Goal: Browse casually: Explore the website without a specific task or goal

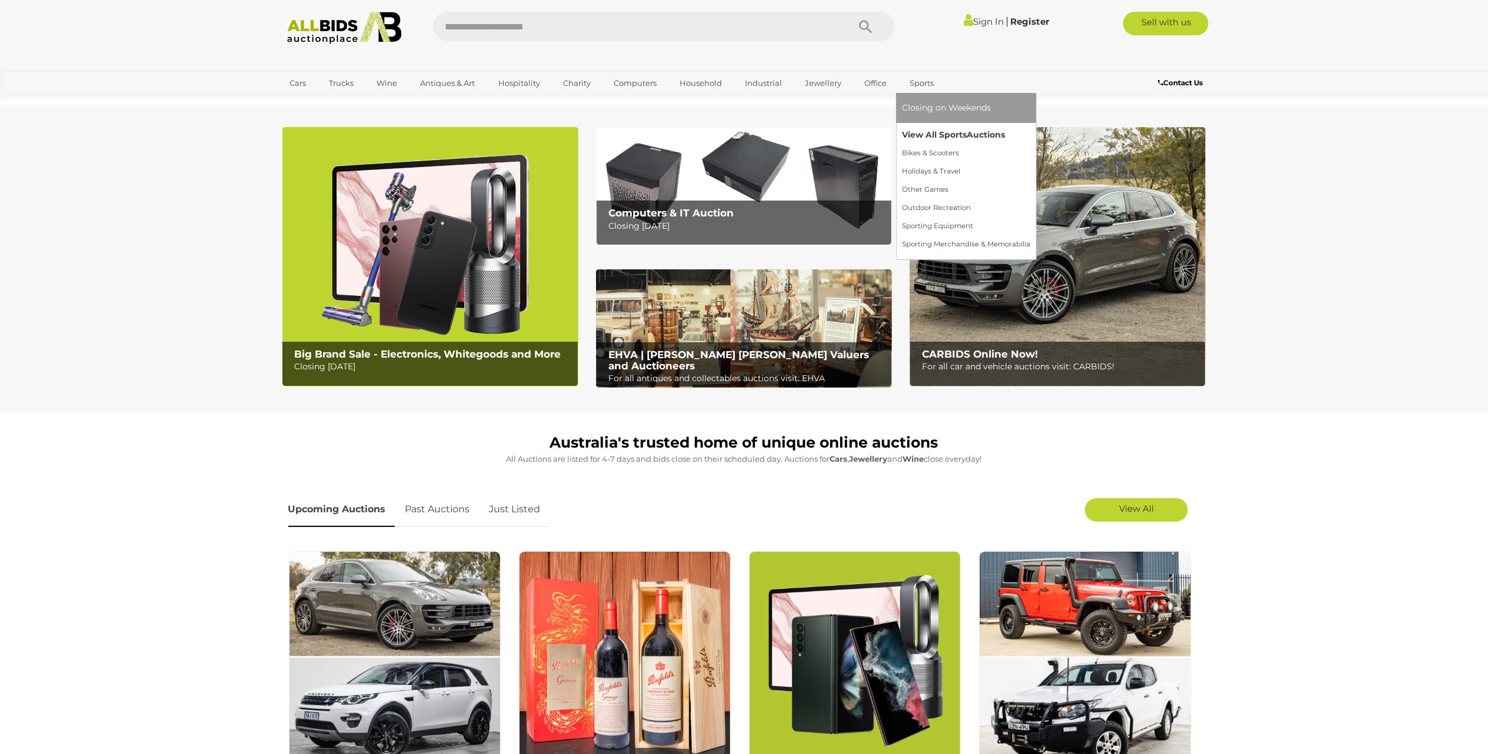
click at [917, 137] on link "View All Sports Auctions" at bounding box center [966, 135] width 128 height 18
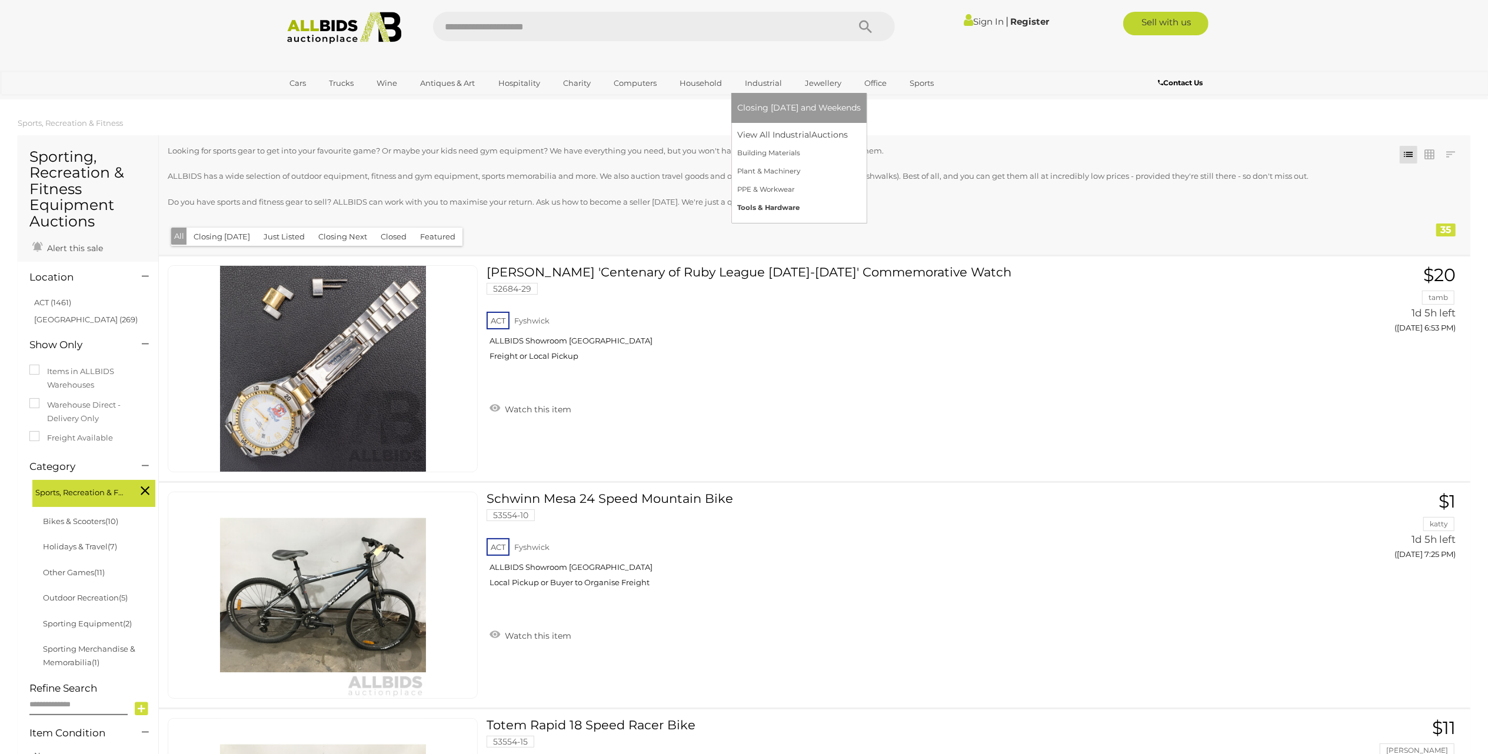
click at [765, 207] on link "Tools & Hardware" at bounding box center [799, 208] width 124 height 18
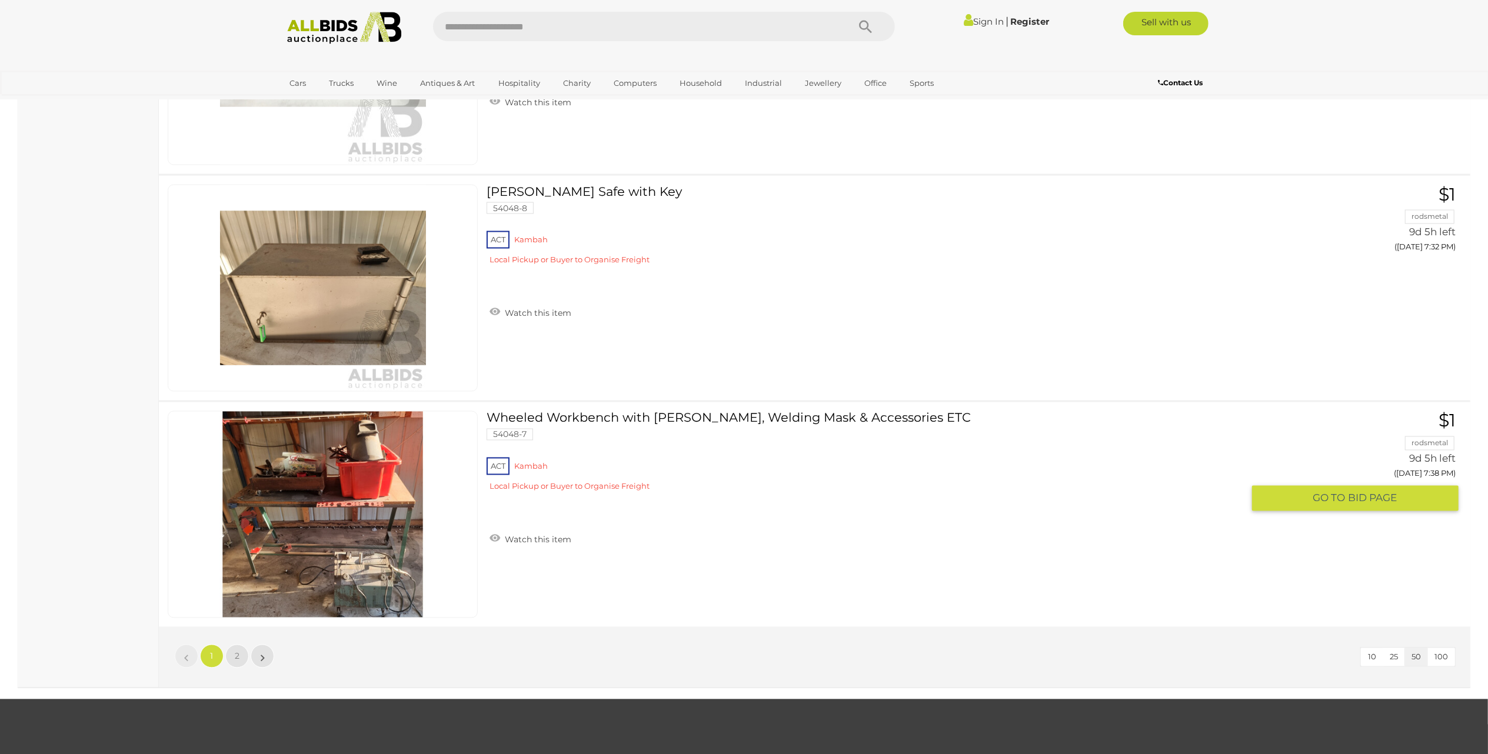
scroll to position [11138, 0]
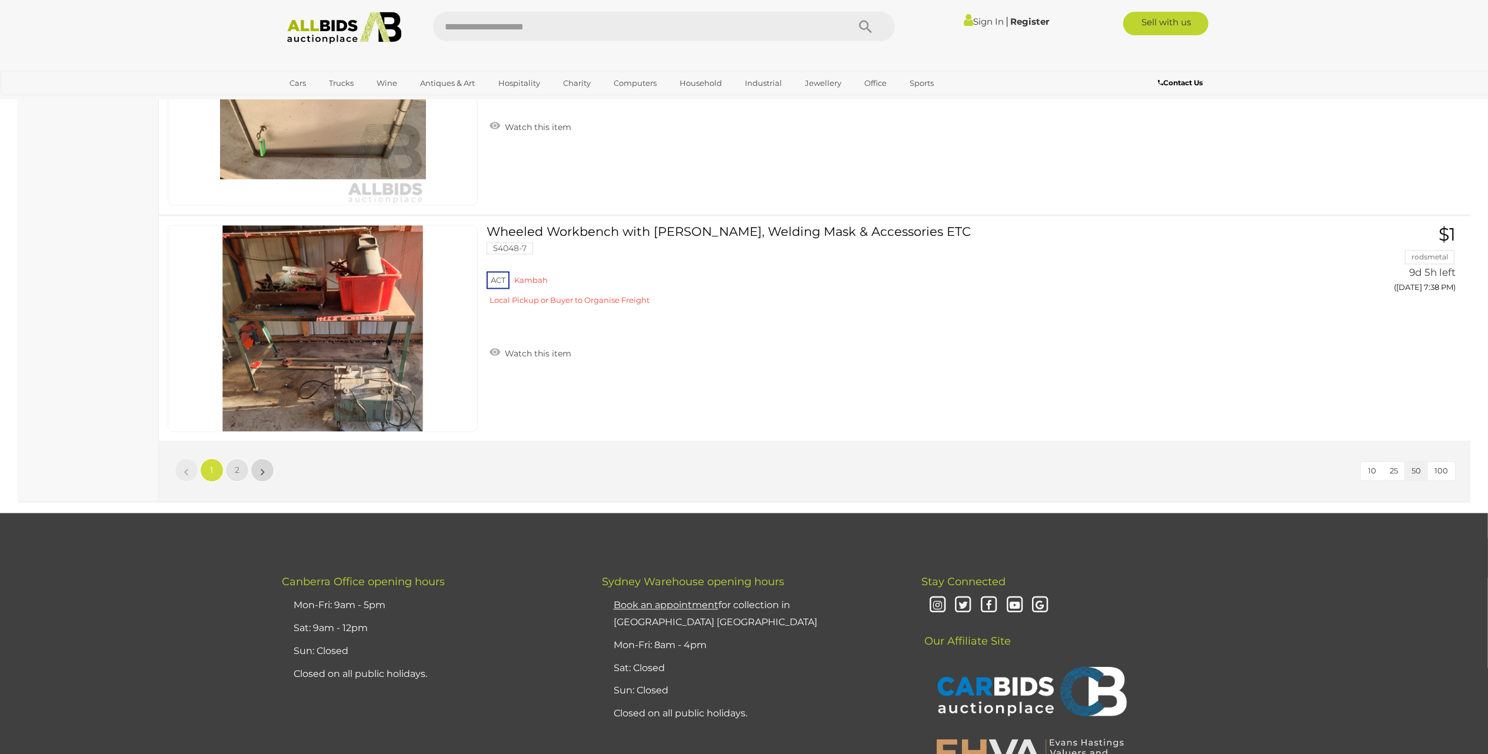
click at [265, 482] on li "»" at bounding box center [262, 471] width 23 height 24
drag, startPoint x: 265, startPoint y: 483, endPoint x: 271, endPoint y: 480, distance: 7.1
click at [259, 480] on link "»" at bounding box center [263, 471] width 24 height 24
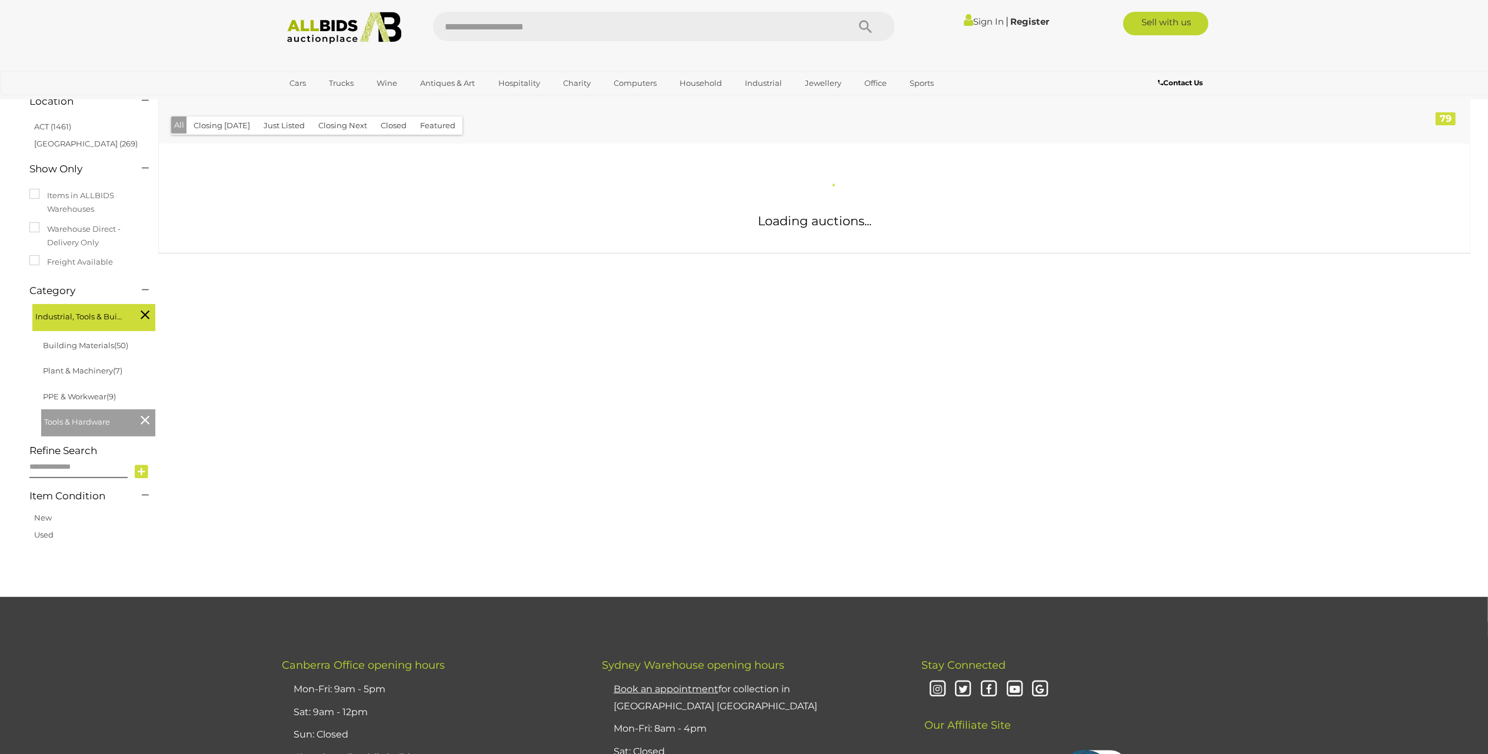
scroll to position [9, 0]
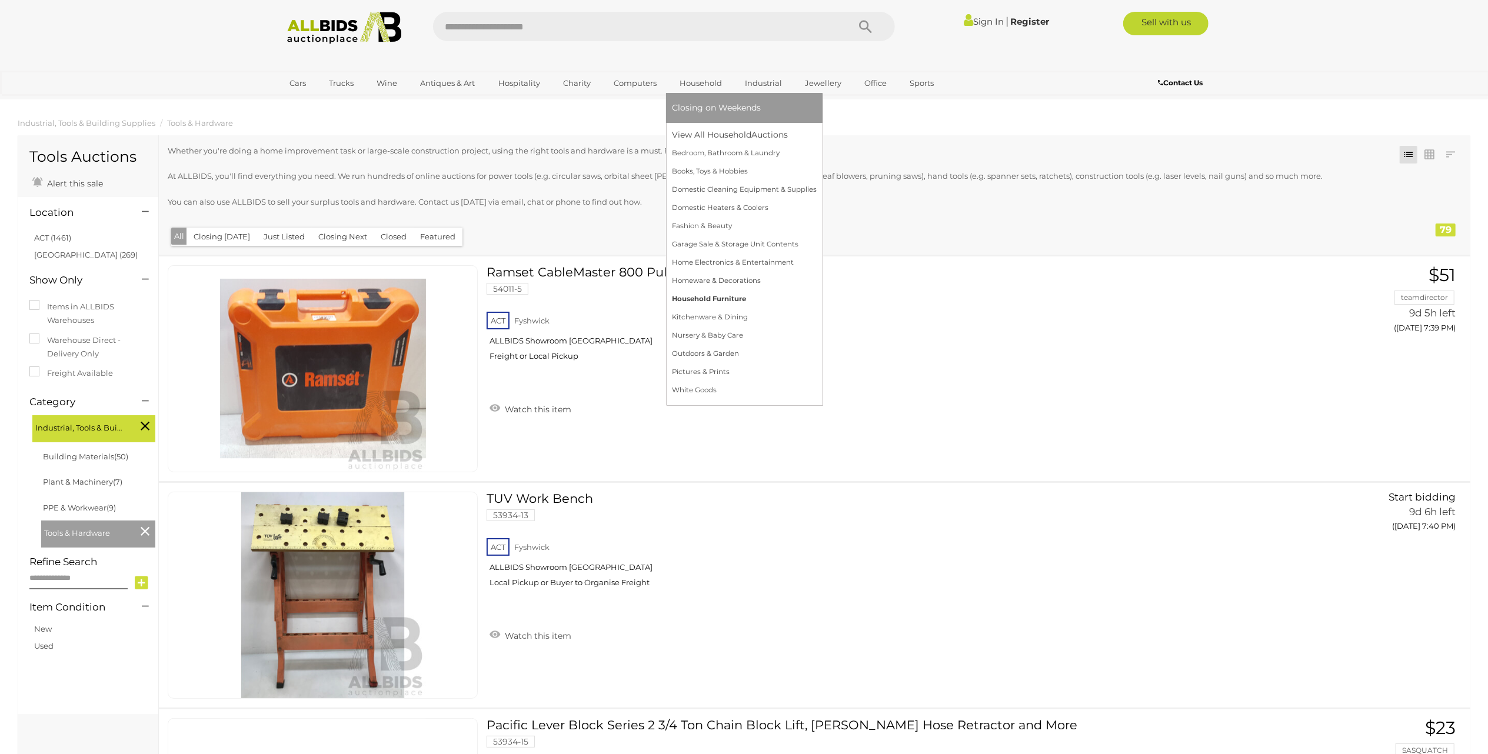
click at [725, 299] on link "Household Furniture" at bounding box center [744, 299] width 145 height 18
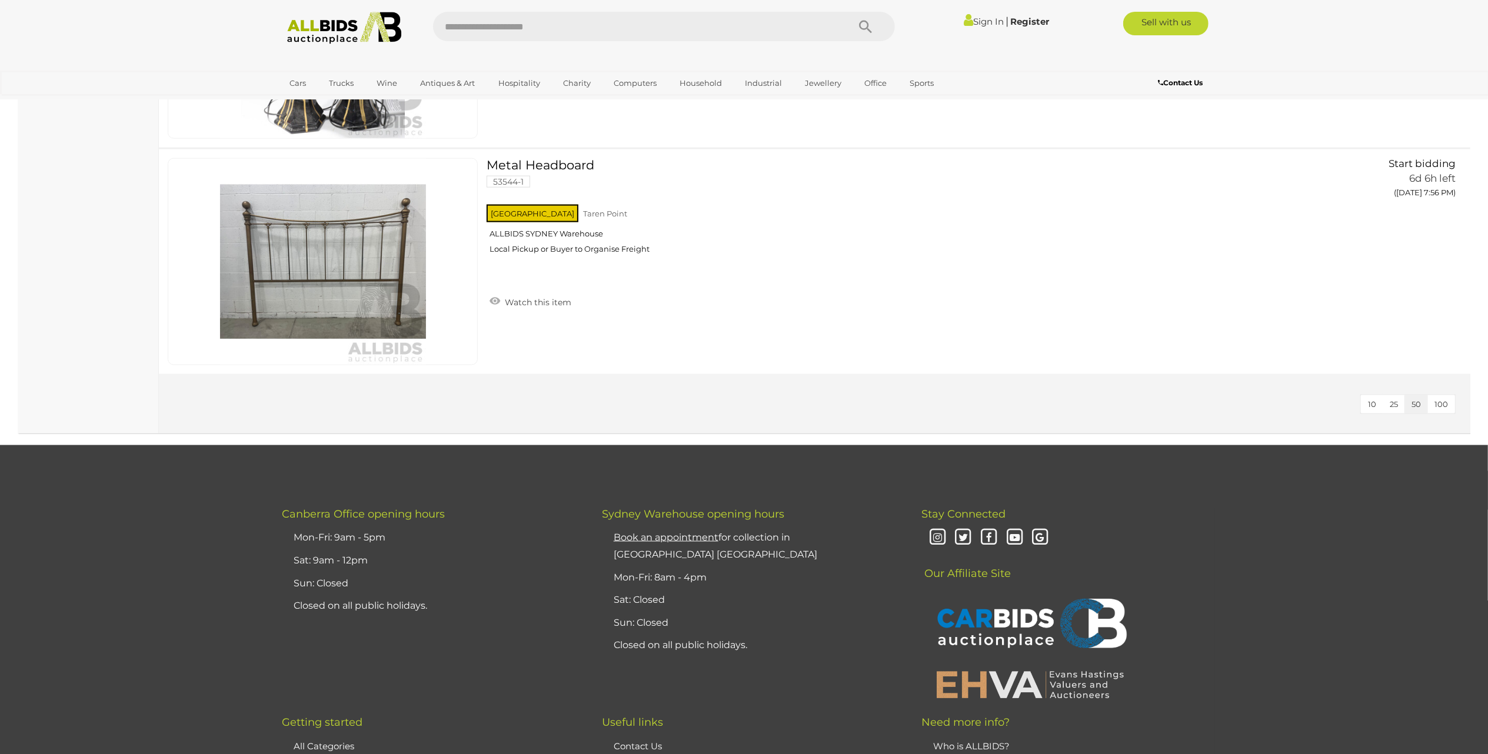
scroll to position [1482, 0]
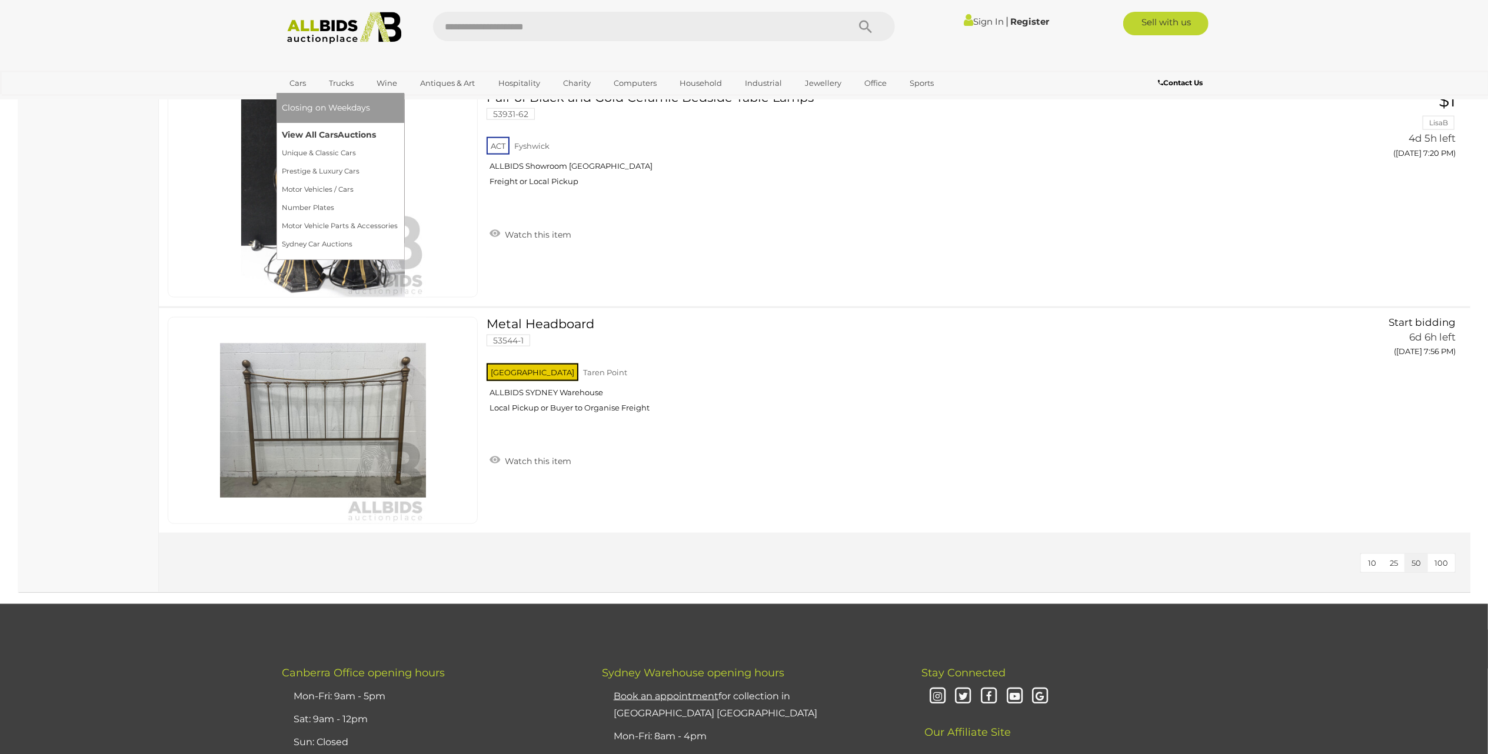
click at [304, 135] on link "View All Cars Auctions" at bounding box center [340, 135] width 116 height 18
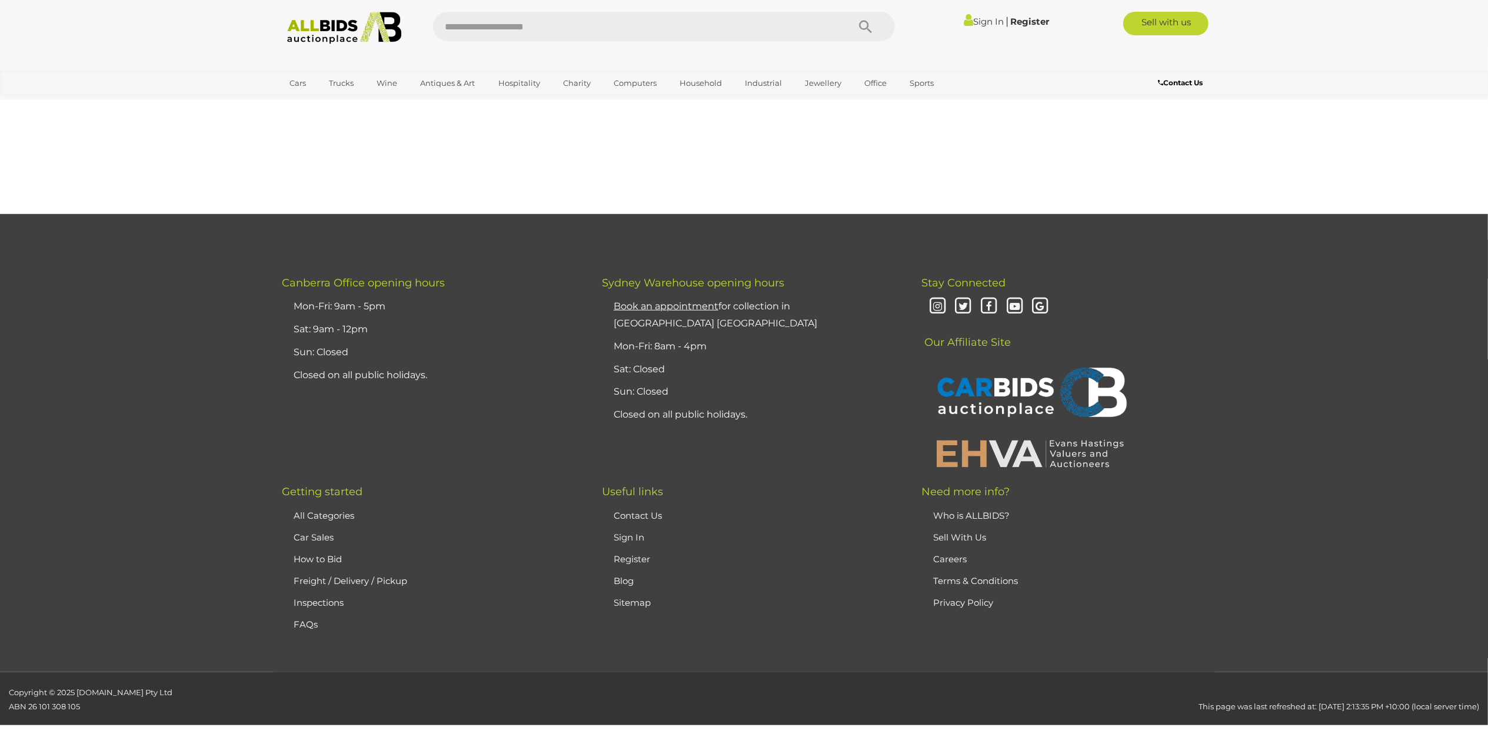
scroll to position [966, 0]
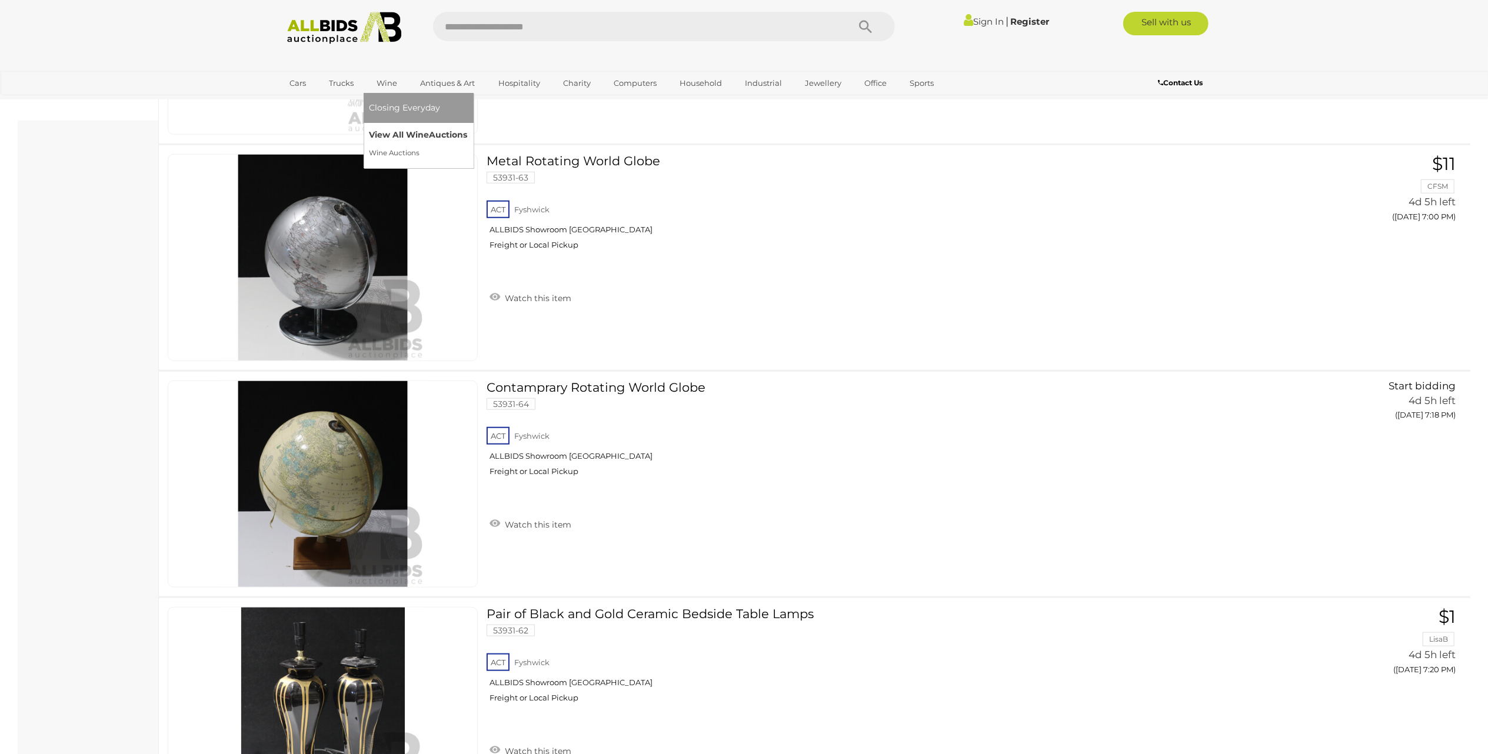
click at [392, 135] on link "View All Wine Auctions" at bounding box center [418, 135] width 98 height 18
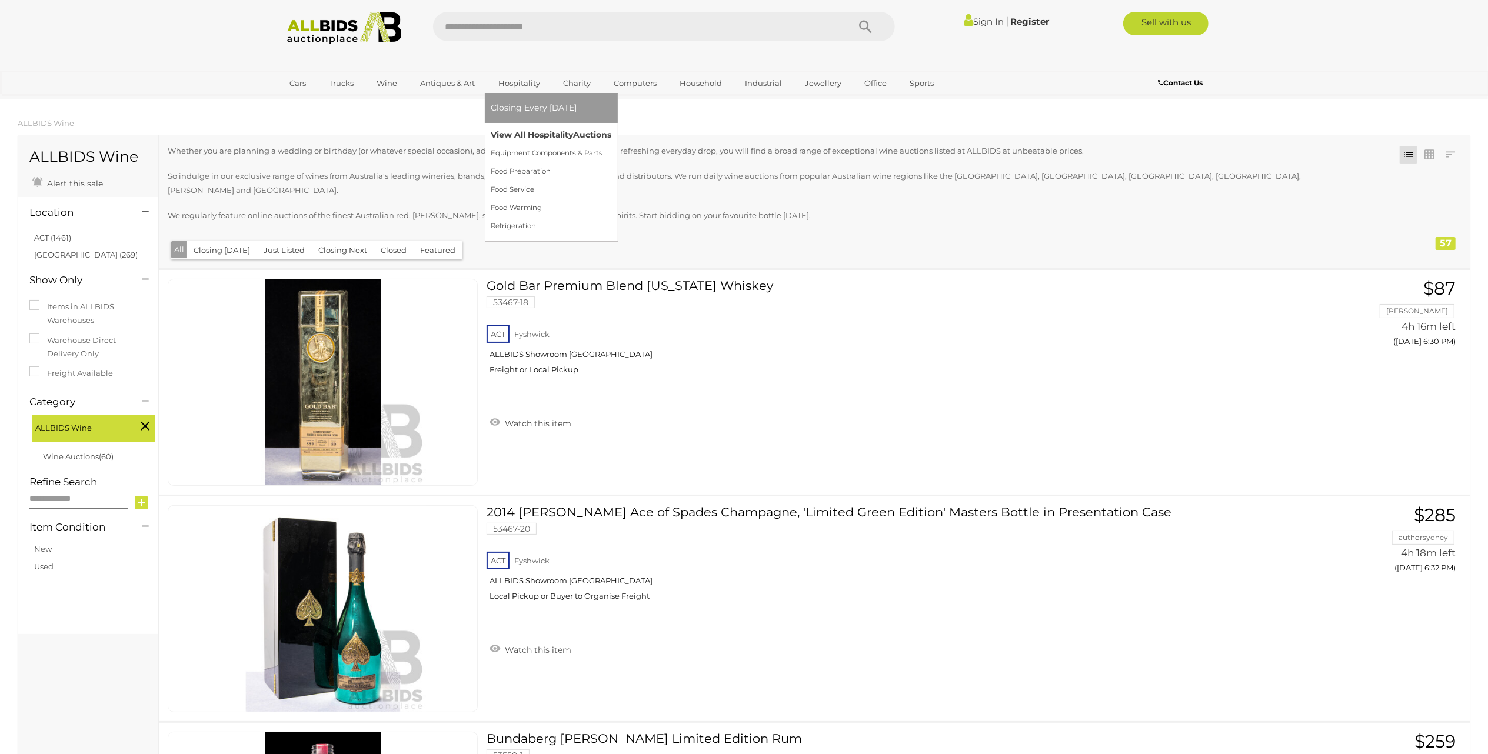
click at [518, 131] on link "View All Hospitality Auctions" at bounding box center [551, 135] width 121 height 18
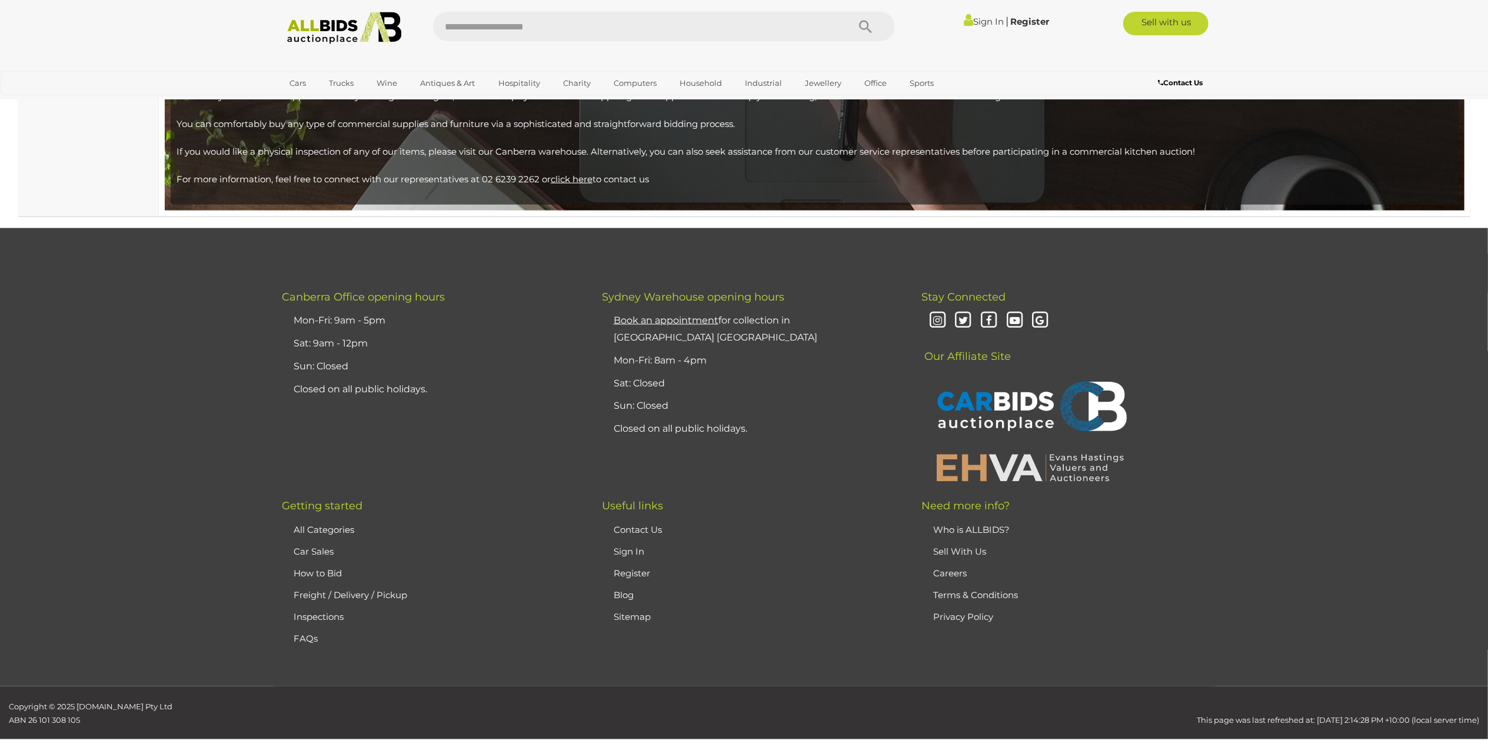
scroll to position [5945, 0]
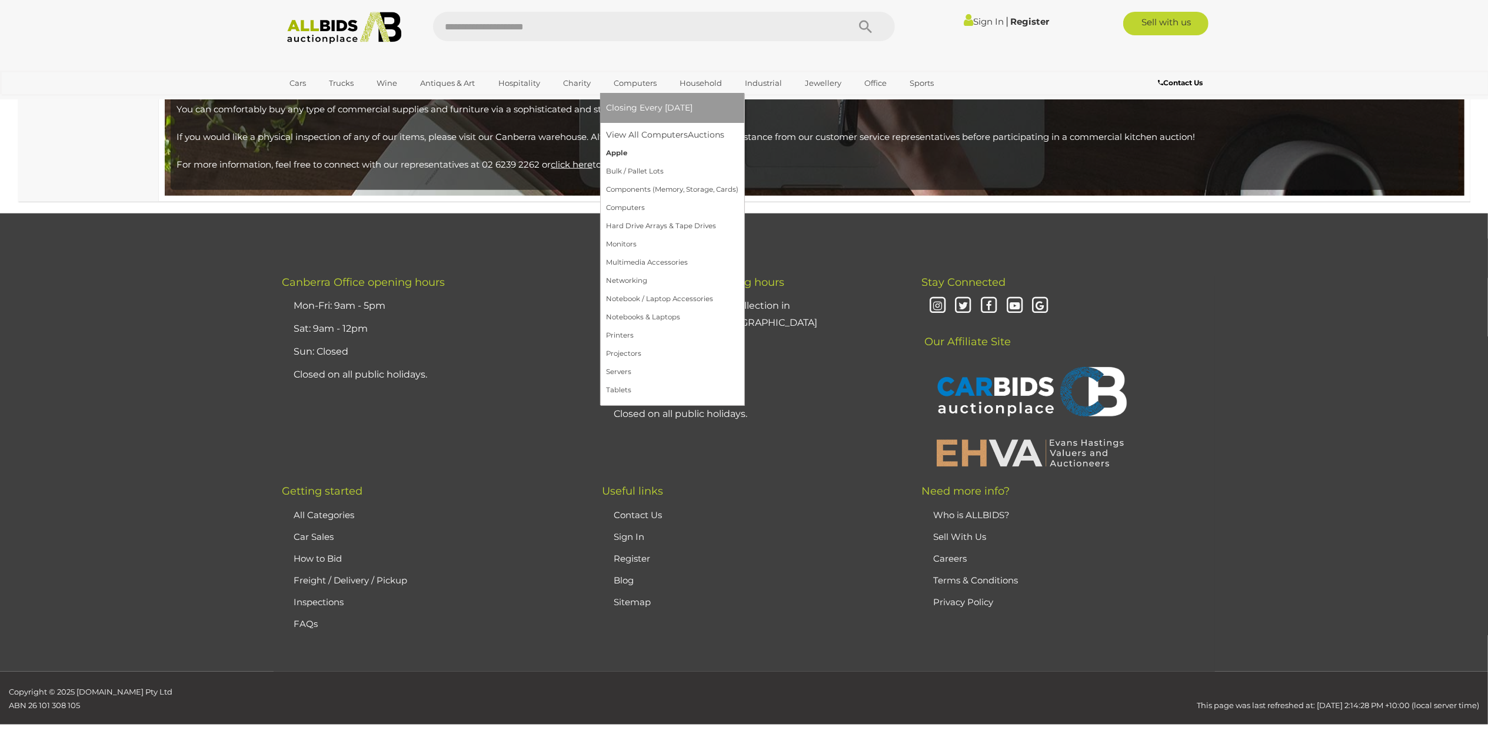
click at [617, 151] on link "Apple" at bounding box center [672, 153] width 132 height 18
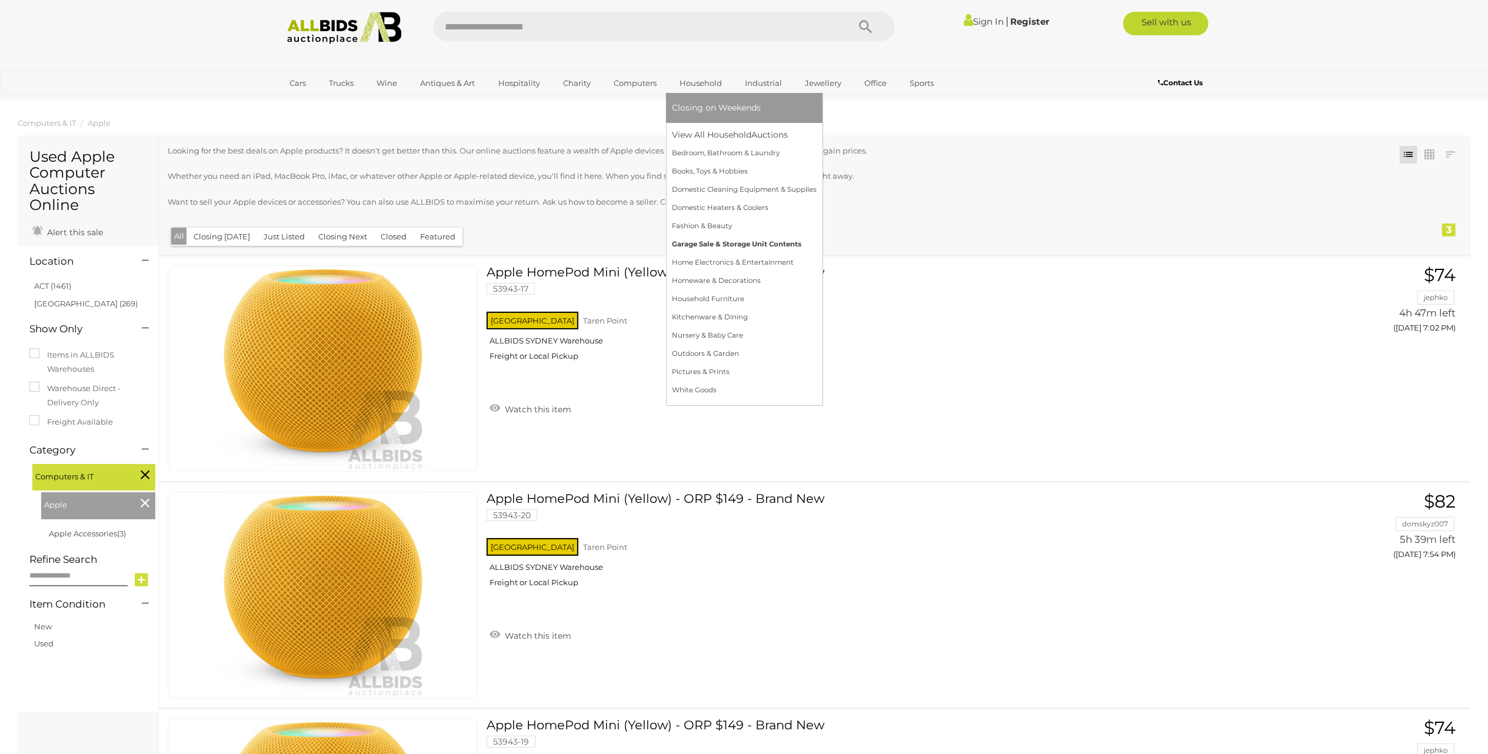
click at [697, 245] on link "Garage Sale & Storage Unit Contents" at bounding box center [744, 244] width 145 height 18
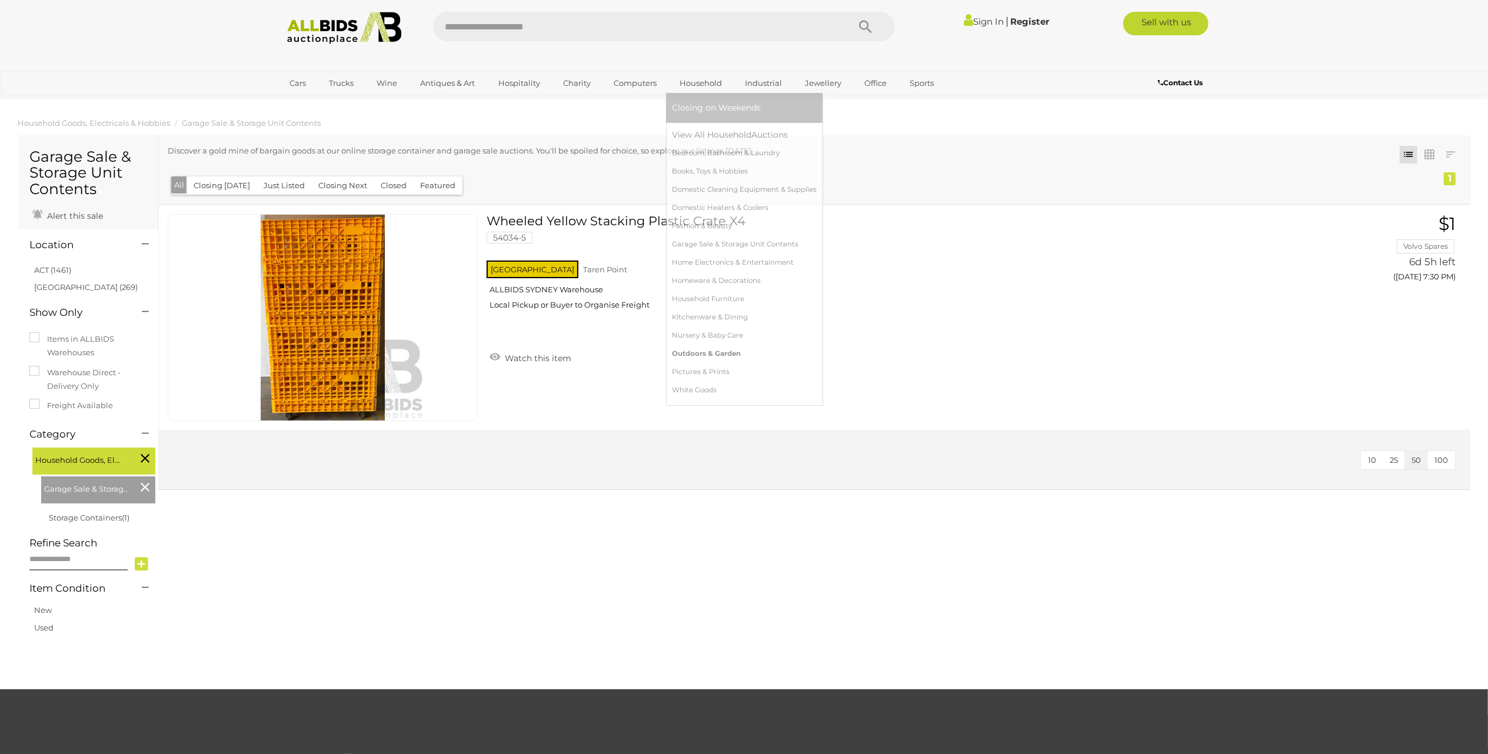
click at [704, 352] on link "Outdoors & Garden" at bounding box center [744, 354] width 145 height 18
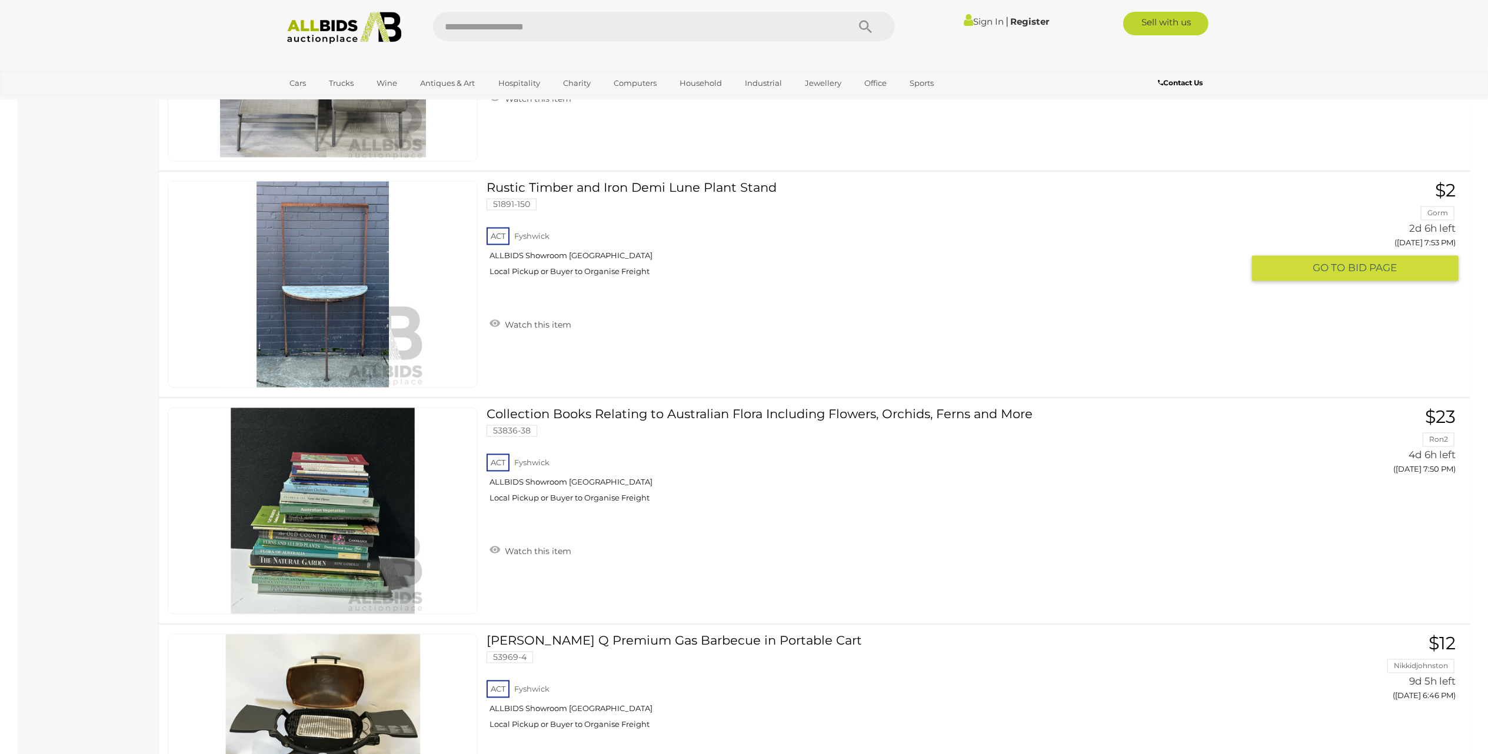
scroll to position [1882, 0]
